Goal: Task Accomplishment & Management: Use online tool/utility

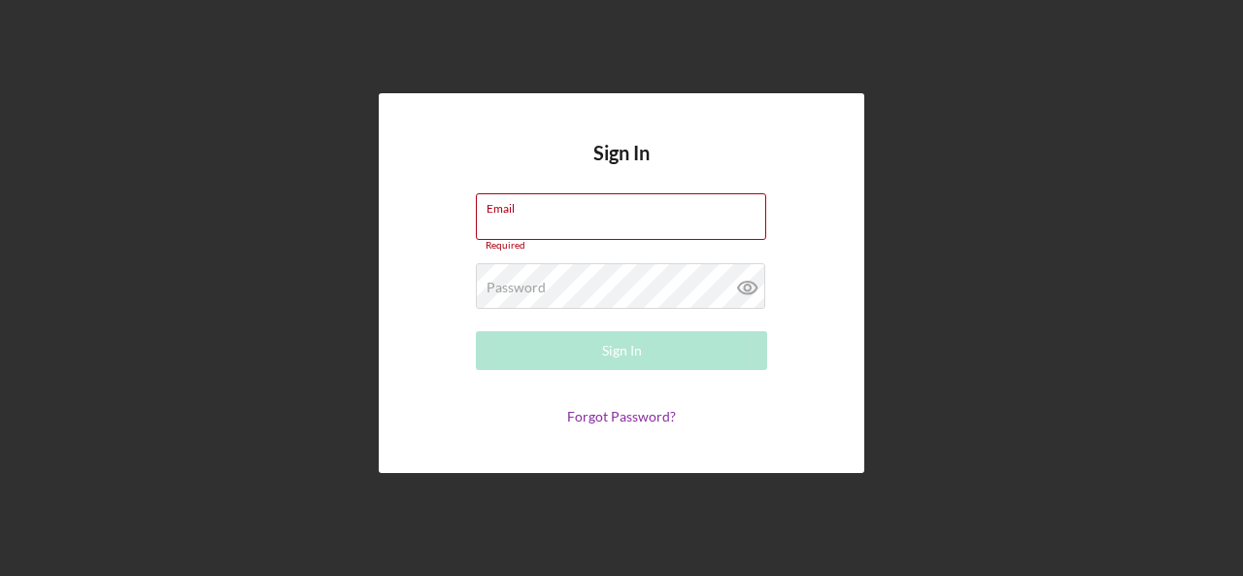
type input "[PERSON_NAME][EMAIL_ADDRESS][DOMAIN_NAME]"
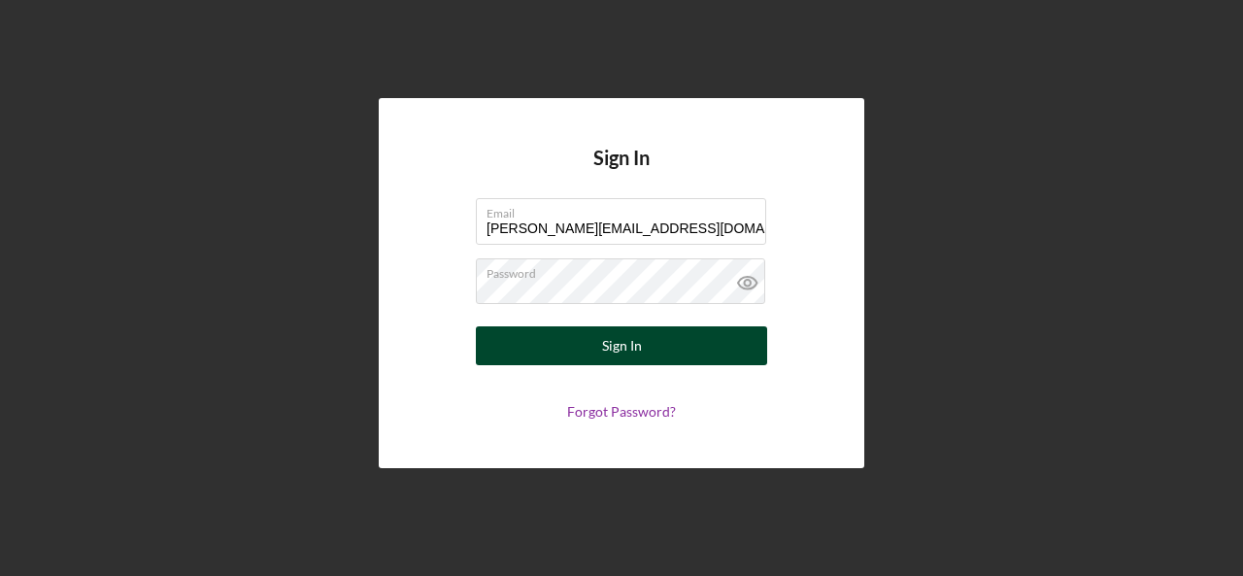
click at [476, 326] on button "Sign In" at bounding box center [621, 345] width 291 height 39
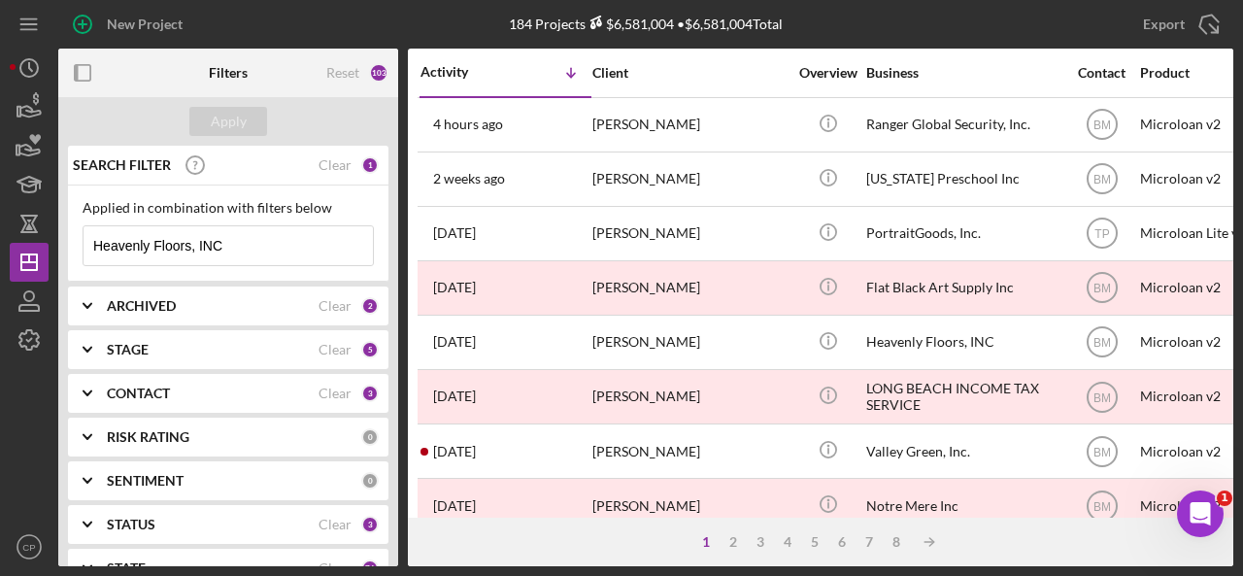
drag, startPoint x: 253, startPoint y: 246, endPoint x: 58, endPoint y: 245, distance: 194.2
click at [58, 245] on div "SEARCH FILTER Clear 1 Applied in combination with filters below Heavenly Floors…" at bounding box center [228, 356] width 340 height 421
paste input "Sewe Equity Partners LL"
type input "Sewe Equity Partners LLC"
click at [233, 123] on div "Apply" at bounding box center [229, 121] width 36 height 29
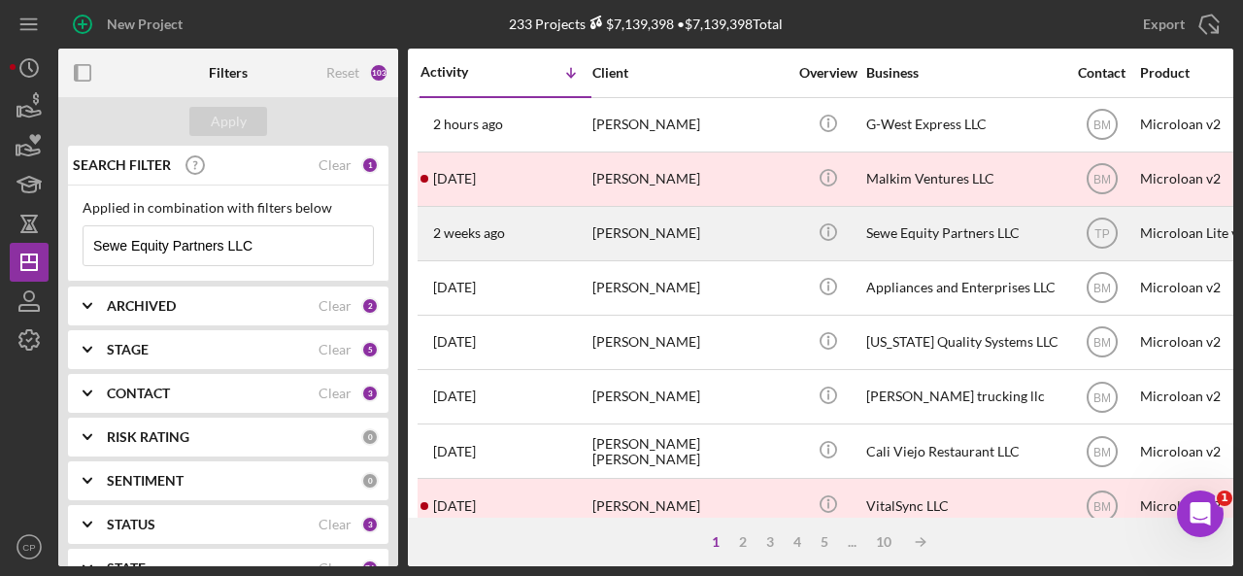
click at [674, 230] on div "[PERSON_NAME]" at bounding box center [689, 233] width 194 height 51
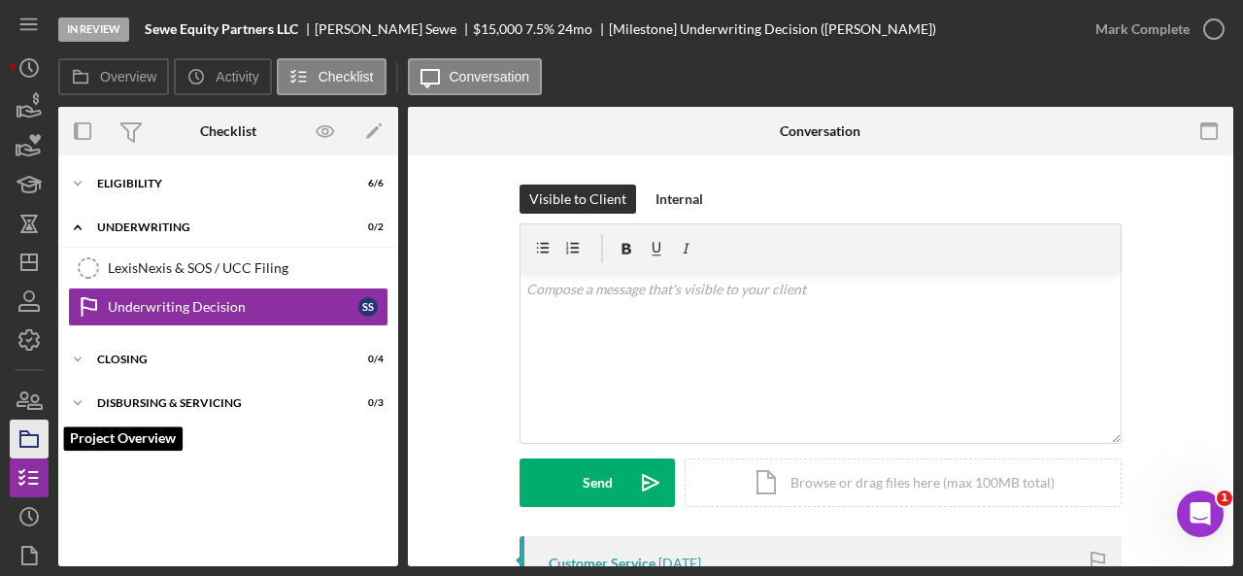
click at [32, 438] on icon "button" at bounding box center [29, 439] width 49 height 49
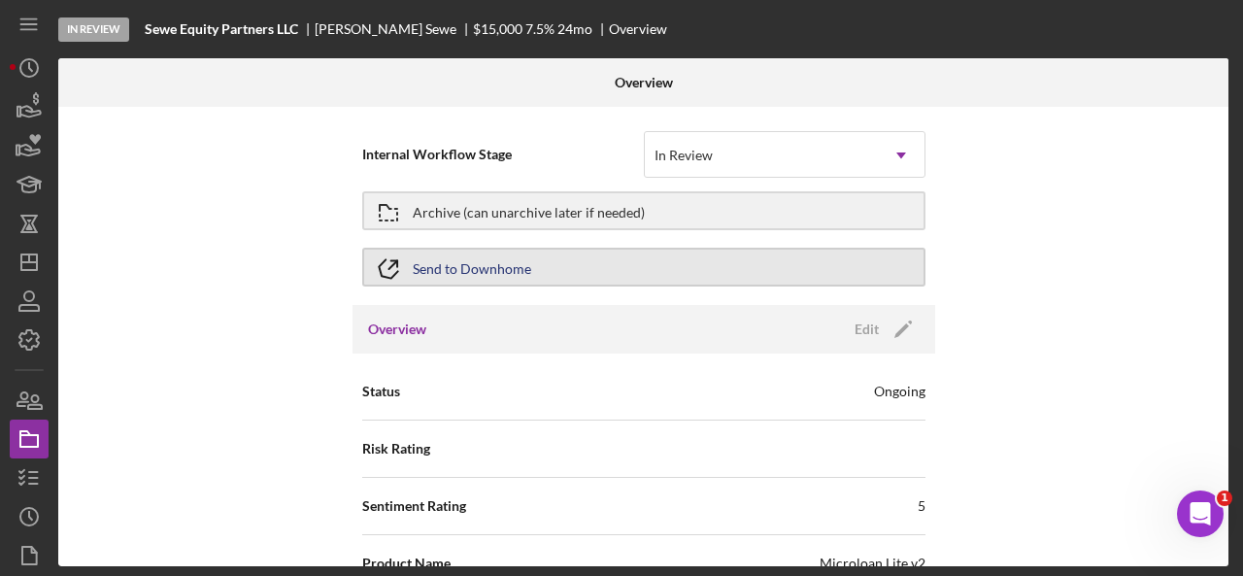
click at [576, 279] on button "Send to Downhome" at bounding box center [643, 267] width 563 height 39
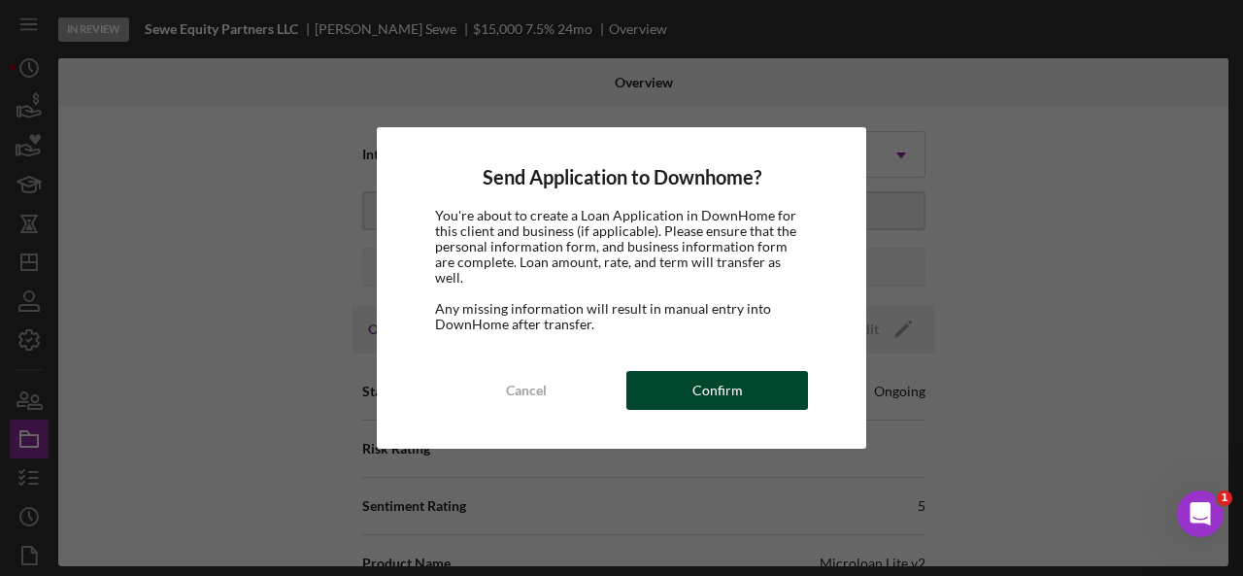
click at [706, 389] on div "Confirm" at bounding box center [717, 390] width 51 height 39
